Goal: Task Accomplishment & Management: Manage account settings

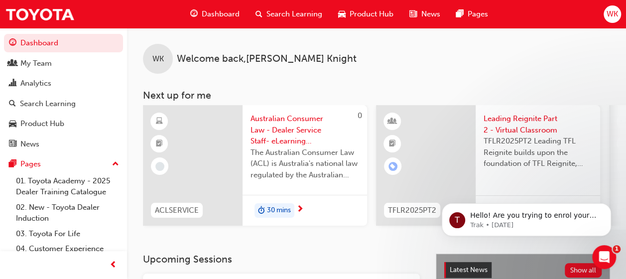
click at [294, 11] on span "Search Learning" at bounding box center [295, 13] width 56 height 11
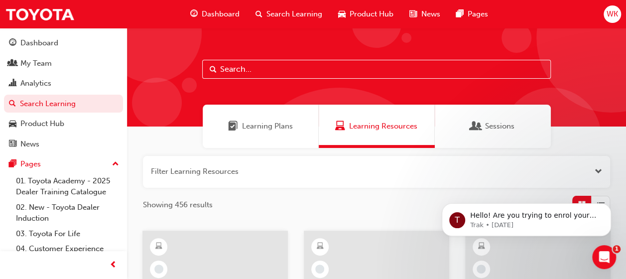
click at [275, 68] on input "text" at bounding box center [376, 69] width 349 height 19
type input "technical"
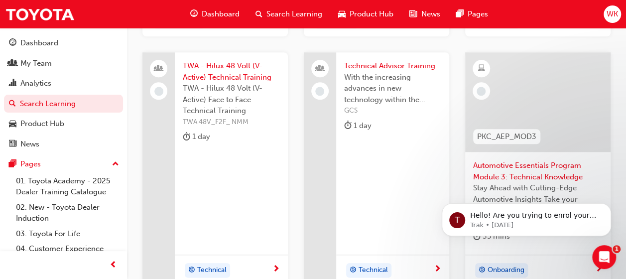
scroll to position [442, 0]
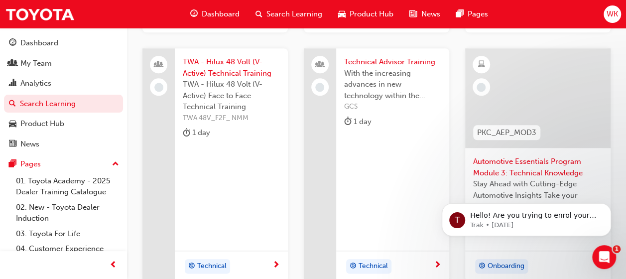
click at [383, 91] on span "With the increasing advances in new technology within the Toyota range keeping …" at bounding box center [392, 85] width 97 height 34
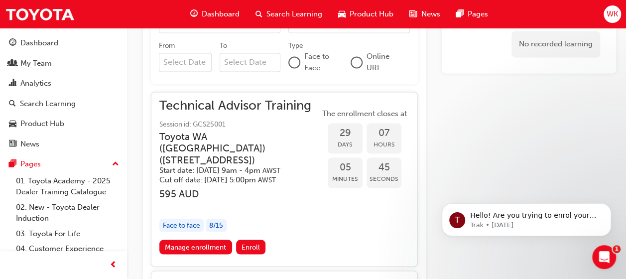
scroll to position [809, 0]
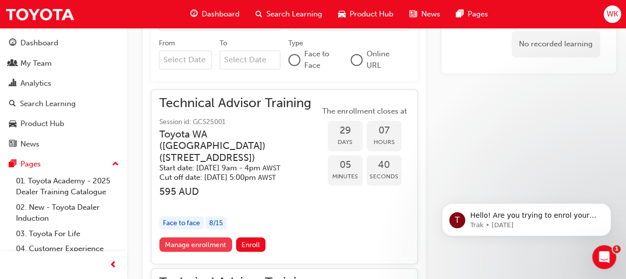
click at [204, 247] on link "Manage enrollment" at bounding box center [195, 244] width 73 height 14
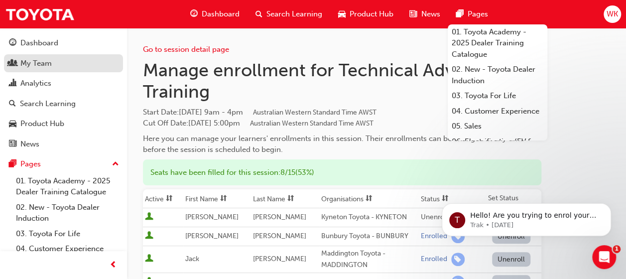
click at [38, 61] on div "My Team" at bounding box center [35, 63] width 31 height 11
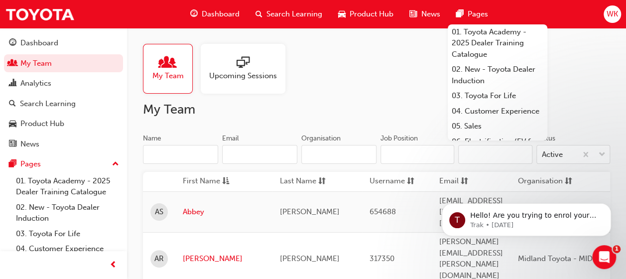
click at [171, 69] on span "people-icon" at bounding box center [167, 63] width 13 height 14
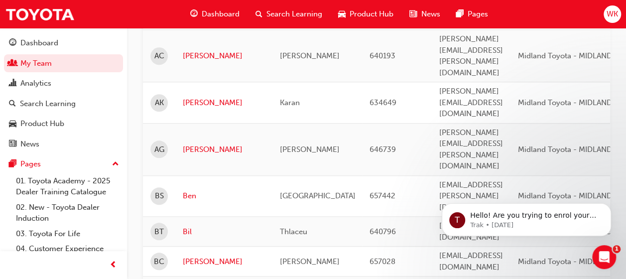
scroll to position [421, 0]
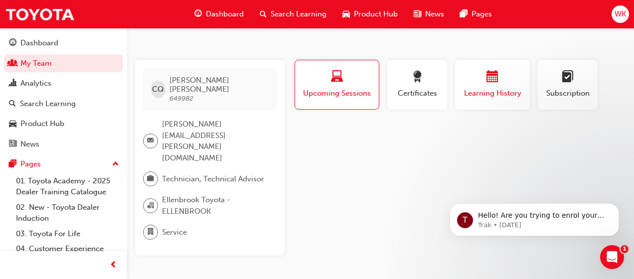
click at [504, 80] on div "button" at bounding box center [492, 78] width 60 height 15
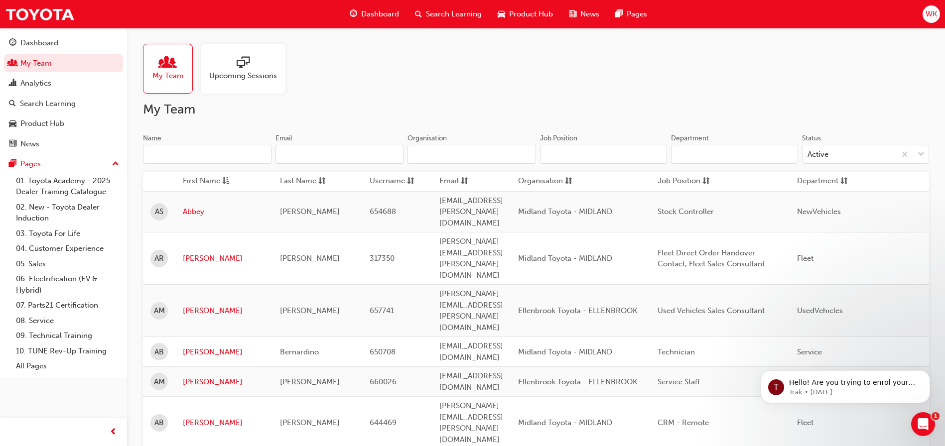
scroll to position [632, 0]
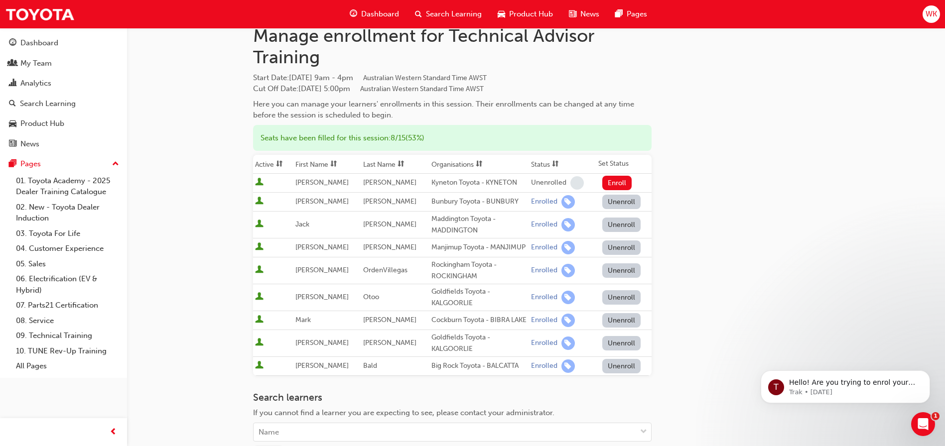
scroll to position [100, 0]
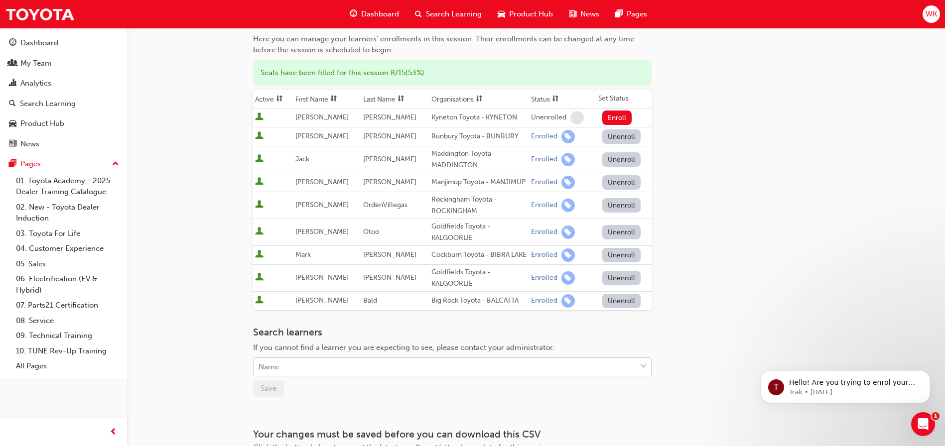
click at [295, 278] on div "Name" at bounding box center [445, 367] width 383 height 17
type input "CLIN"
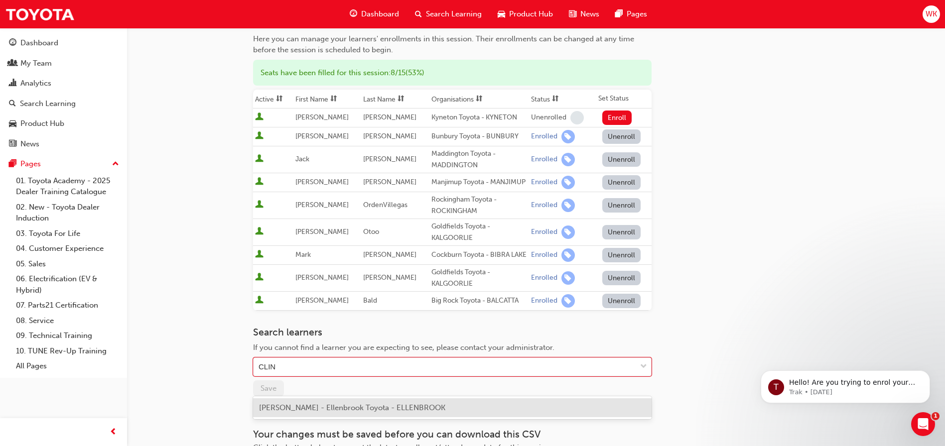
click at [308, 278] on span "[PERSON_NAME] - Ellenbrook Toyota - ELLENBROOK" at bounding box center [352, 407] width 186 height 9
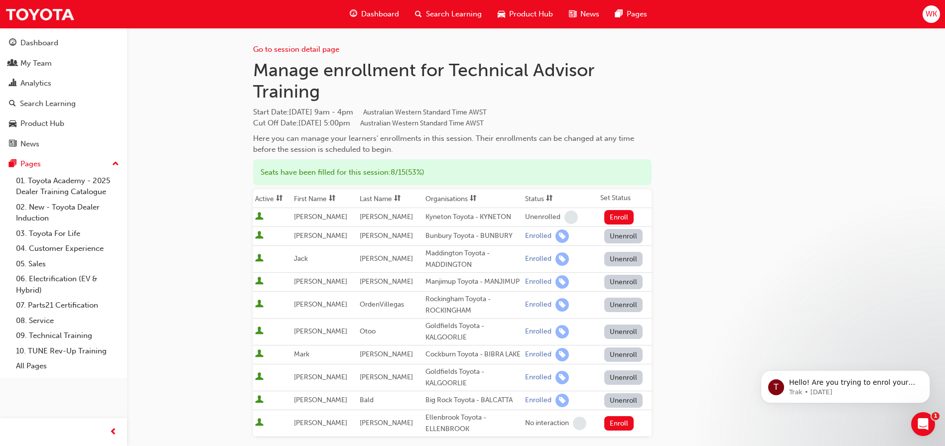
scroll to position [50, 0]
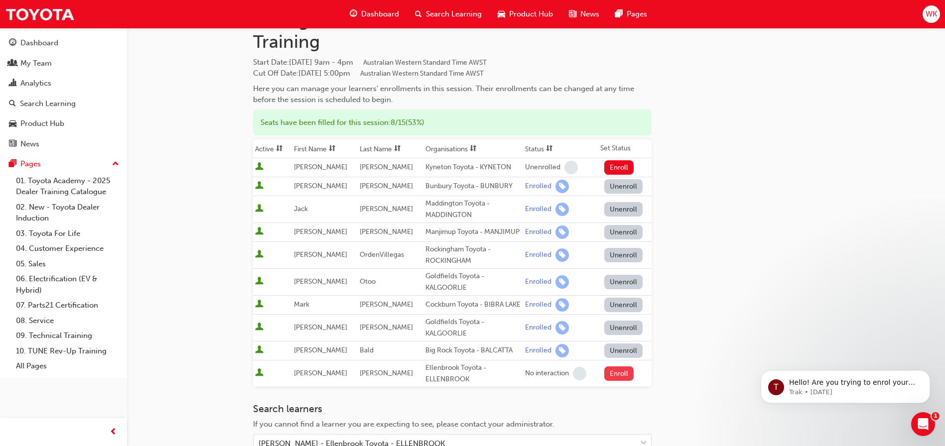
click at [612, 278] on button "Enroll" at bounding box center [619, 374] width 30 height 14
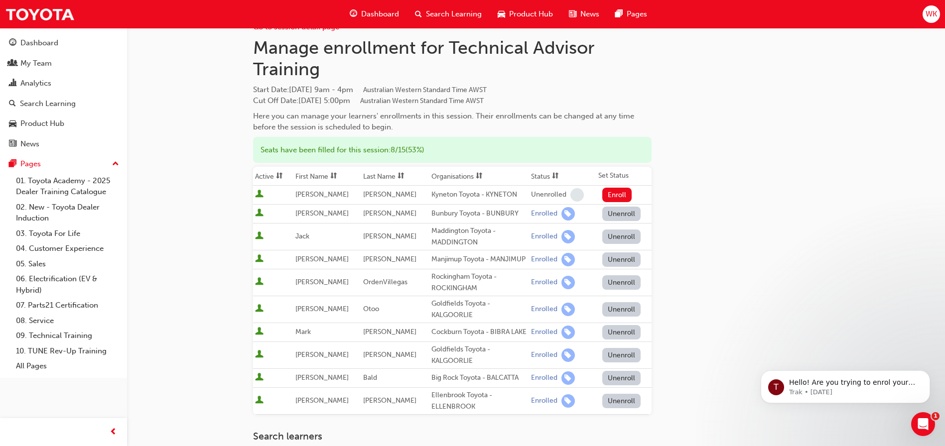
scroll to position [0, 0]
